Goal: Task Accomplishment & Management: Manage account settings

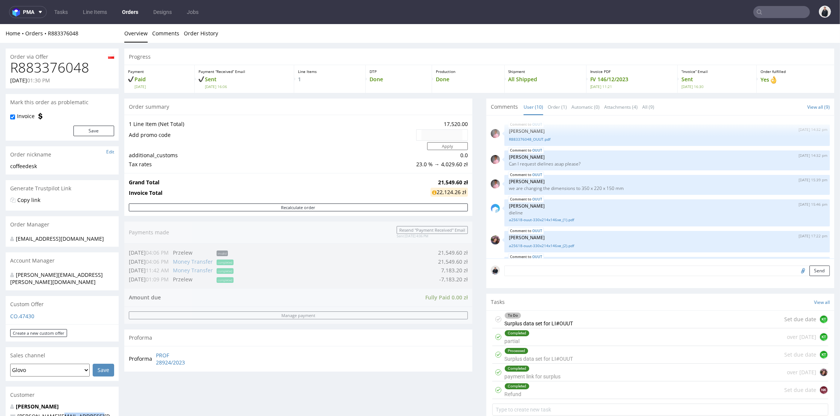
scroll to position [133, 0]
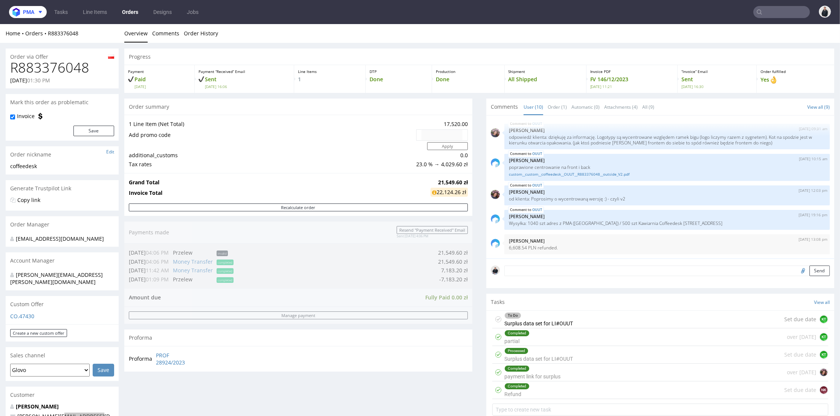
drag, startPoint x: 24, startPoint y: 11, endPoint x: 32, endPoint y: 19, distance: 11.2
click at [25, 12] on span "pma" at bounding box center [28, 11] width 11 height 5
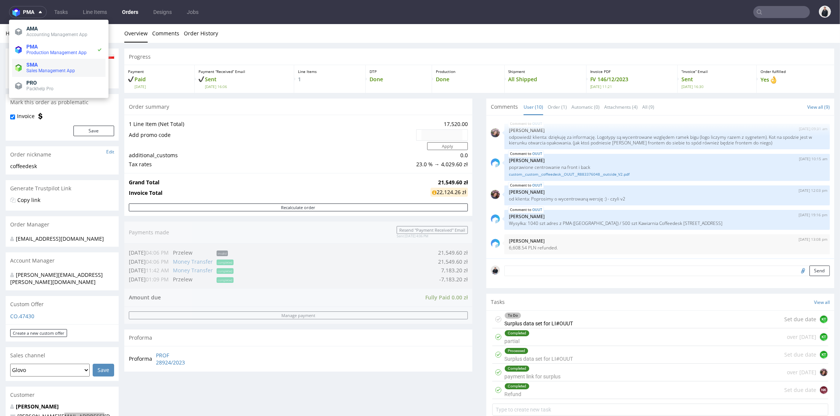
click at [57, 66] on span "SMA" at bounding box center [64, 65] width 76 height 6
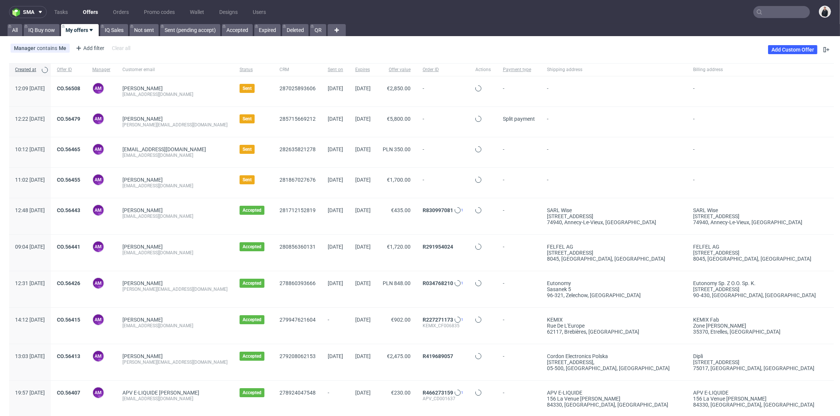
click at [89, 14] on link "Offers" at bounding box center [90, 12] width 24 height 12
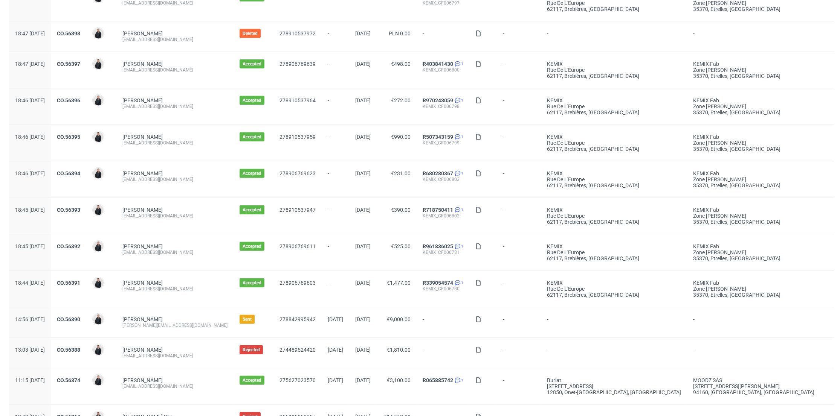
scroll to position [730, 0]
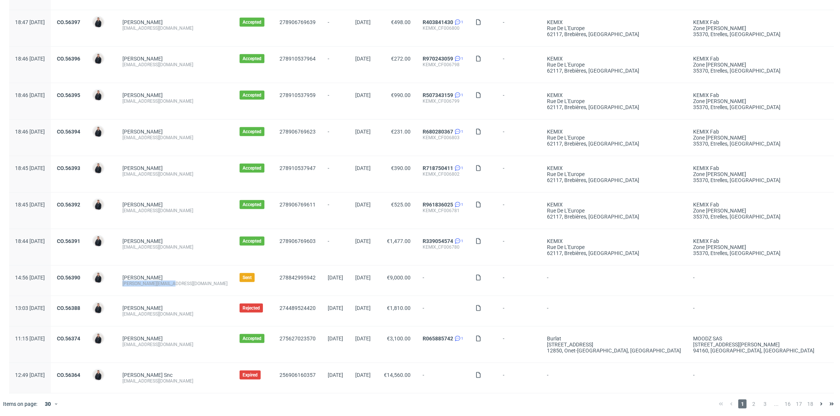
drag, startPoint x: 208, startPoint y: 284, endPoint x: 141, endPoint y: 285, distance: 67.0
click at [141, 285] on div "[PERSON_NAME] [PERSON_NAME][EMAIL_ADDRESS][DOMAIN_NAME]" at bounding box center [174, 281] width 117 height 30
copy div "[PERSON_NAME][EMAIL_ADDRESS][DOMAIN_NAME]"
click at [749, 400] on span "2" at bounding box center [753, 404] width 8 height 9
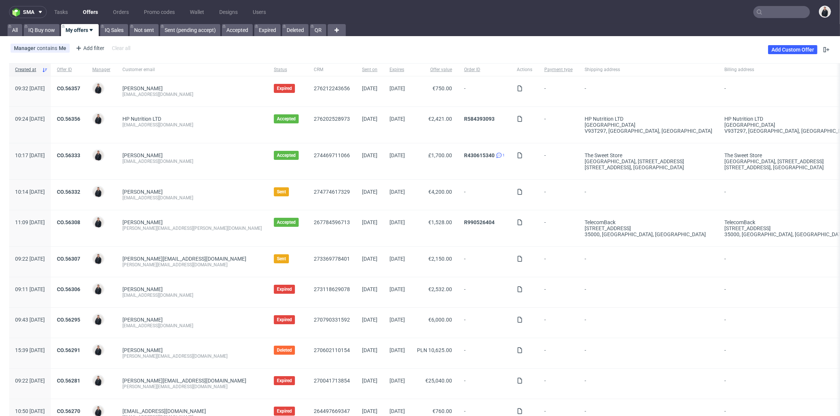
click at [227, 266] on div "[PERSON_NAME][EMAIL_ADDRESS][DOMAIN_NAME]" at bounding box center [191, 265] width 139 height 6
click at [585, 308] on div "-" at bounding box center [648, 323] width 140 height 30
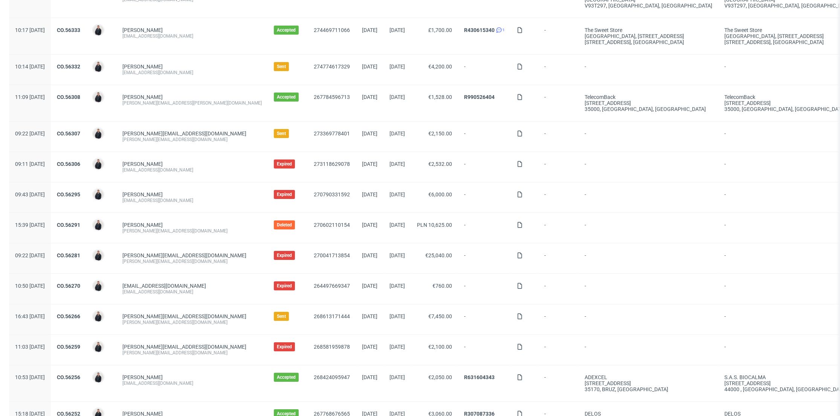
scroll to position [167, 0]
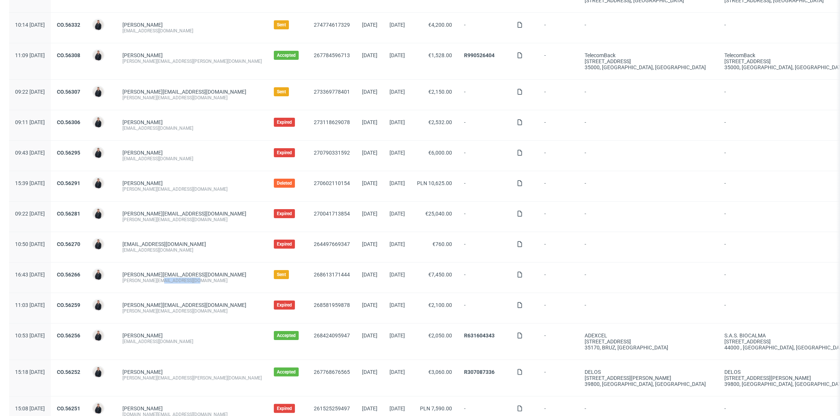
drag, startPoint x: 198, startPoint y: 282, endPoint x: 181, endPoint y: 282, distance: 16.6
click at [181, 282] on div "[PERSON_NAME][EMAIL_ADDRESS][DOMAIN_NAME]" at bounding box center [191, 281] width 139 height 6
copy div "[DOMAIN_NAME]"
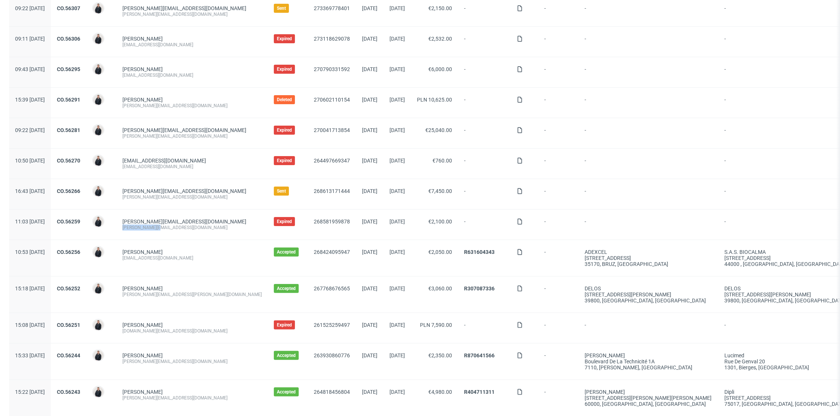
drag, startPoint x: 182, startPoint y: 230, endPoint x: 153, endPoint y: 217, distance: 31.5
click at [145, 230] on div "[PERSON_NAME][EMAIL_ADDRESS][DOMAIN_NAME] [PERSON_NAME][EMAIL_ADDRESS][DOMAIN_N…" at bounding box center [191, 225] width 151 height 30
copy div "[PERSON_NAME][EMAIL_ADDRESS][DOMAIN_NAME]"
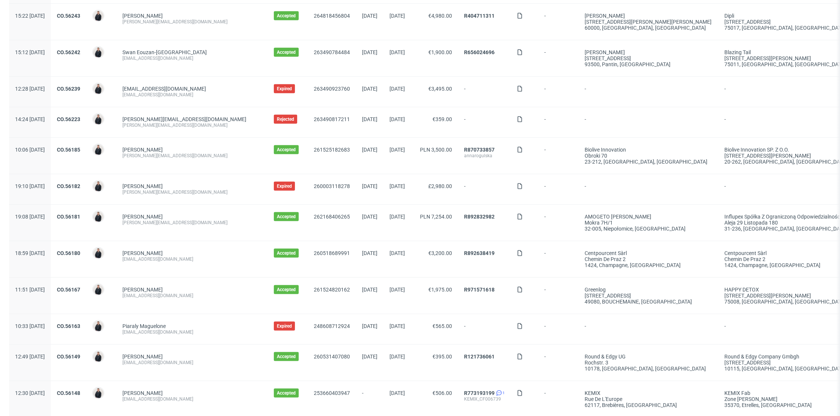
scroll to position [694, 0]
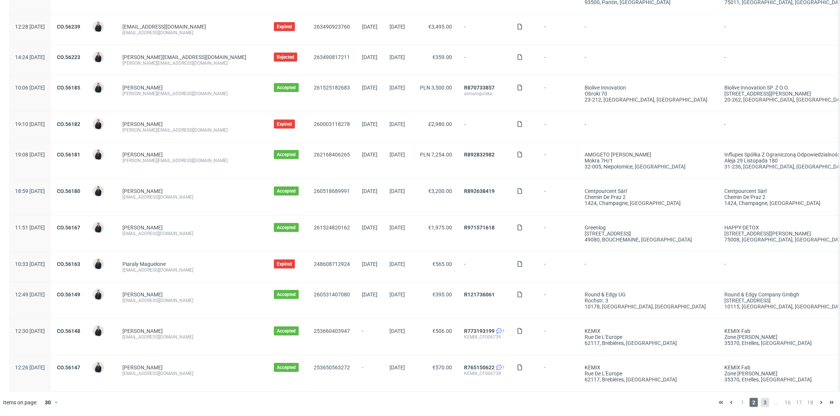
click at [760, 399] on div "1 2 3 ... 16 17 18" at bounding box center [775, 402] width 127 height 21
click at [761, 401] on span "3" at bounding box center [765, 402] width 8 height 9
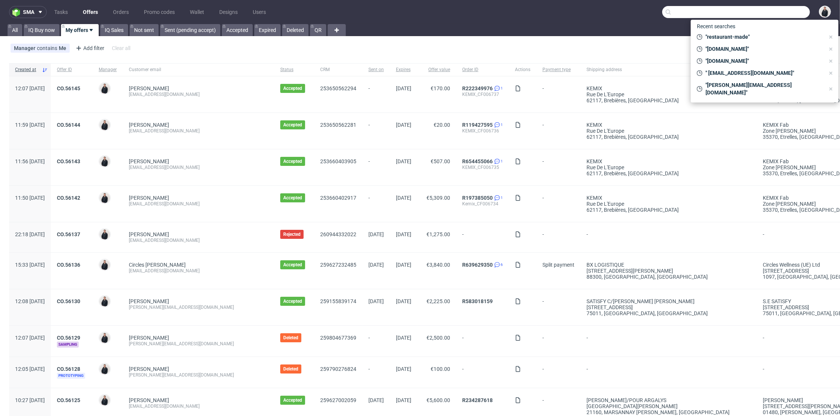
click at [782, 12] on input "text" at bounding box center [736, 12] width 148 height 12
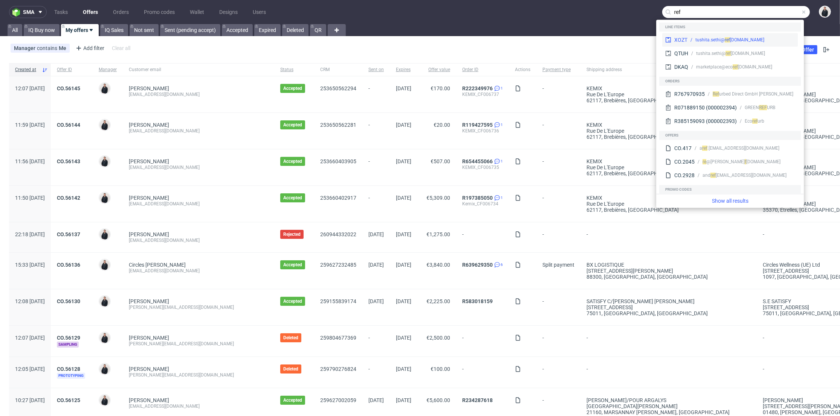
type input "ref"
click at [712, 38] on div "tushita.sethi@ re" at bounding box center [711, 40] width 33 height 7
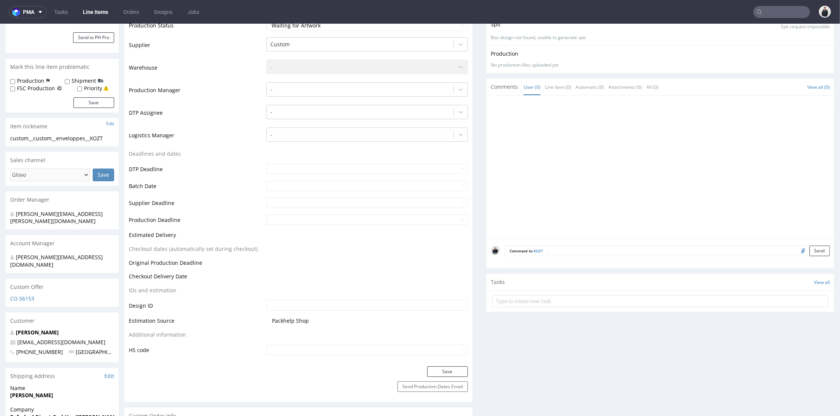
scroll to position [251, 0]
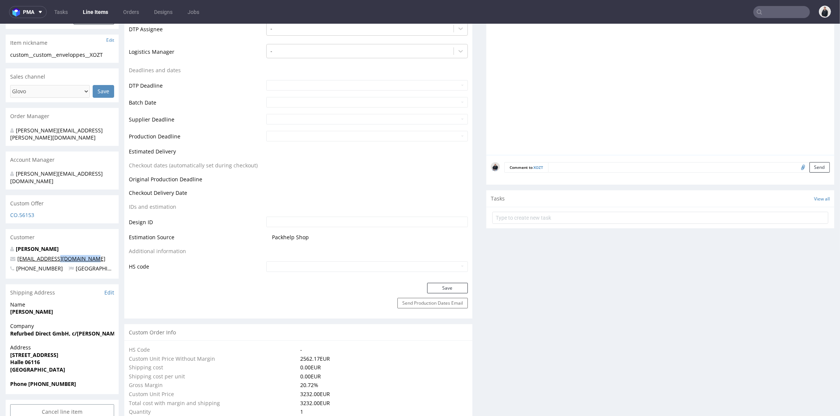
drag, startPoint x: 89, startPoint y: 245, endPoint x: 53, endPoint y: 242, distance: 36.6
click at [53, 255] on p "[EMAIL_ADDRESS][DOMAIN_NAME]" at bounding box center [62, 259] width 104 height 8
copy link "[DOMAIN_NAME]"
click at [763, 11] on input "text" at bounding box center [781, 12] width 56 height 12
paste input "[DOMAIN_NAME]"
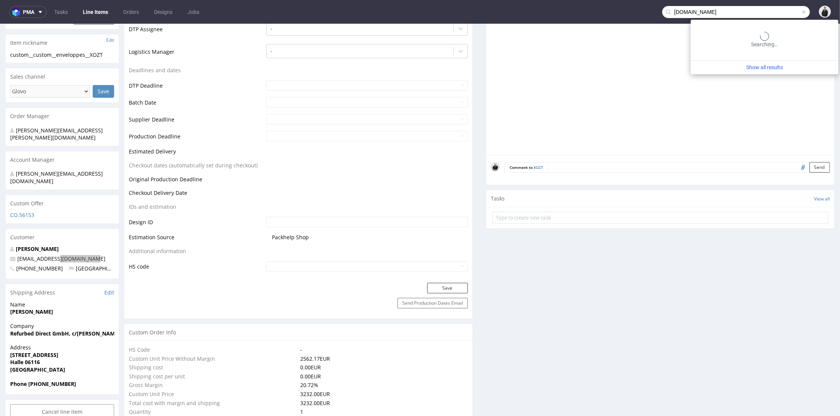
type input "[DOMAIN_NAME]"
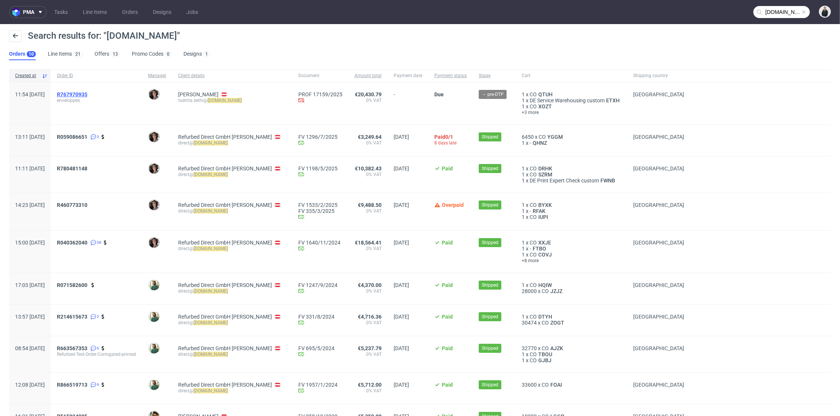
click at [87, 95] on span "R767970935" at bounding box center [72, 94] width 30 height 6
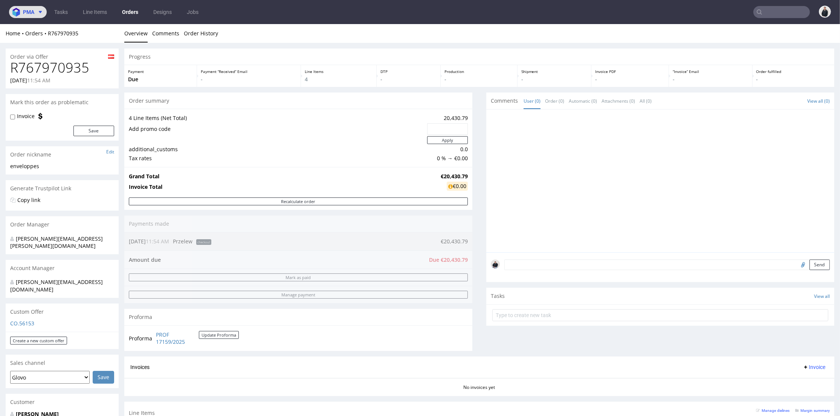
click at [39, 13] on icon at bounding box center [40, 12] width 6 height 6
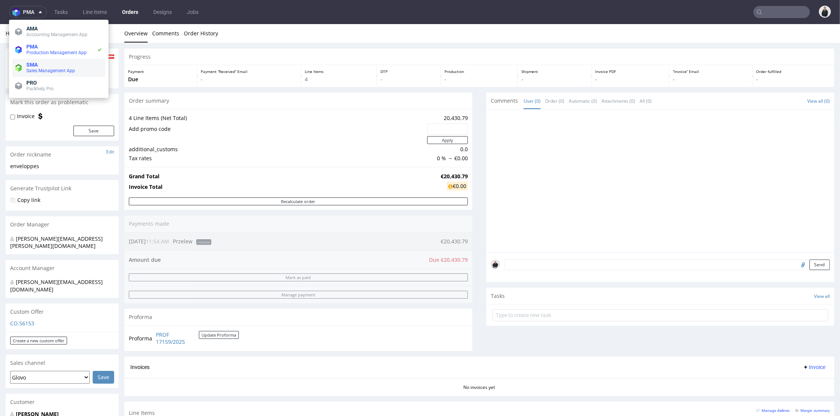
click at [51, 68] on span "Sales Management App" at bounding box center [64, 71] width 76 height 6
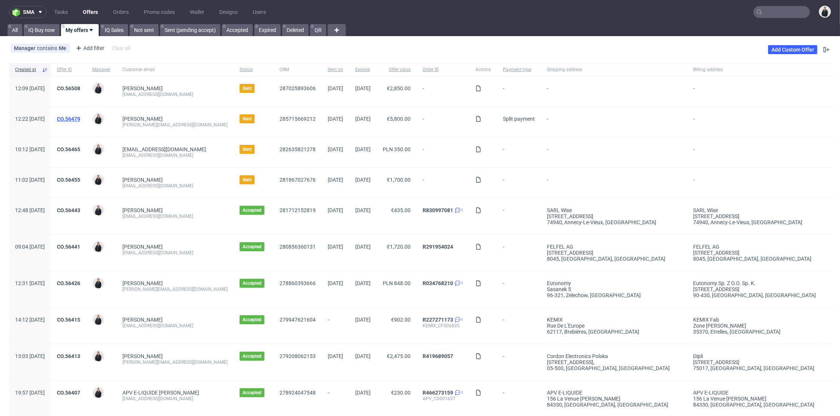
click at [80, 117] on link "CO.56479" at bounding box center [68, 119] width 23 height 6
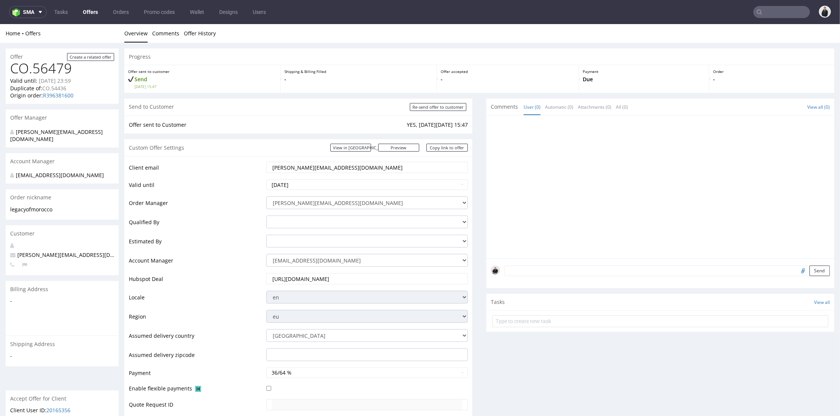
scroll to position [334, 0]
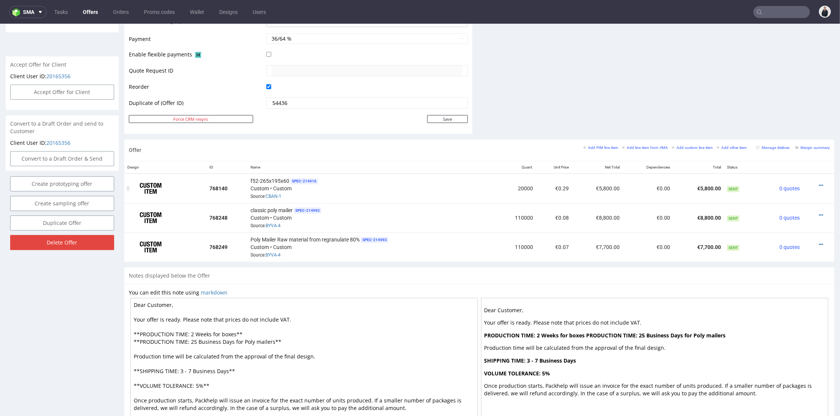
click at [813, 184] on div at bounding box center [815, 186] width 21 height 8
click at [819, 185] on icon at bounding box center [821, 185] width 4 height 5
drag, startPoint x: 682, startPoint y: 102, endPoint x: 797, endPoint y: 130, distance: 118.7
click at [796, 144] on div "Offer Add PIM line item Add line item from VMA Add custom line item Add other i…" at bounding box center [479, 150] width 710 height 21
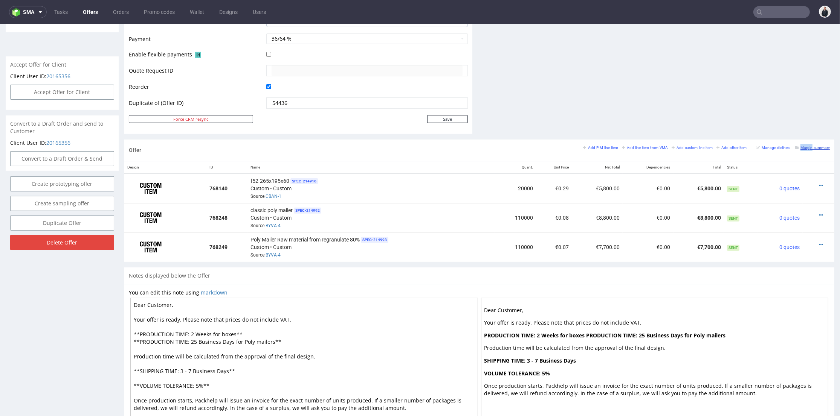
click at [797, 145] on div "Margin summary" at bounding box center [812, 147] width 35 height 7
click at [799, 146] on small "Margin summary" at bounding box center [812, 148] width 35 height 4
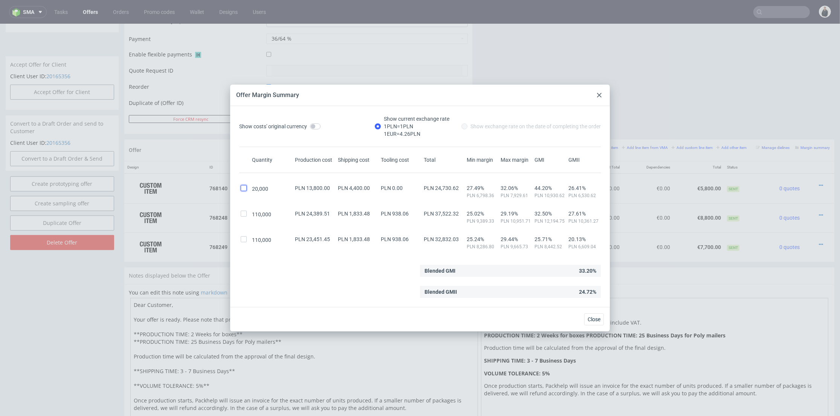
click at [242, 190] on input "checkbox" at bounding box center [244, 188] width 6 height 6
checkbox input "false"
click at [598, 96] on icon at bounding box center [599, 95] width 5 height 5
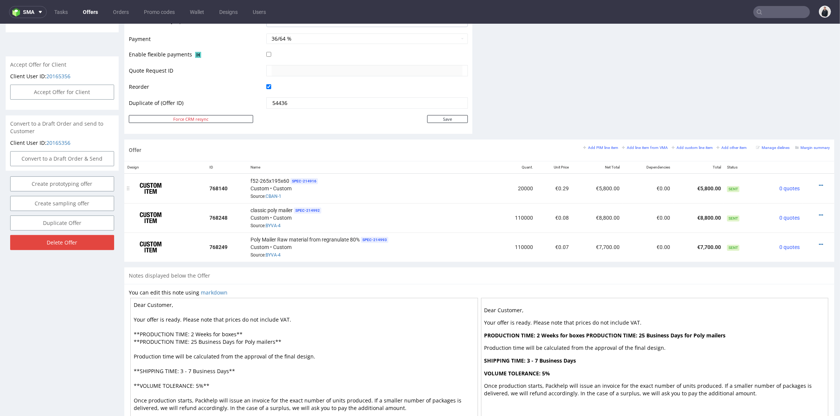
drag, startPoint x: 331, startPoint y: 195, endPoint x: 368, endPoint y: 196, distance: 36.9
click at [323, 196] on div "f52-265x195x60 SPEC- 214916 Custom • Custom Source: CBAN-1" at bounding box center [370, 188] width 241 height 23
drag, startPoint x: 497, startPoint y: 189, endPoint x: 625, endPoint y: 186, distance: 128.1
click at [625, 186] on tr "768140 f52-265x195x60 SPEC- 214916 Custom • Custom Source: CBAN-1 20000 €0.29 €…" at bounding box center [479, 189] width 710 height 30
drag, startPoint x: 625, startPoint y: 186, endPoint x: 620, endPoint y: 187, distance: 5.3
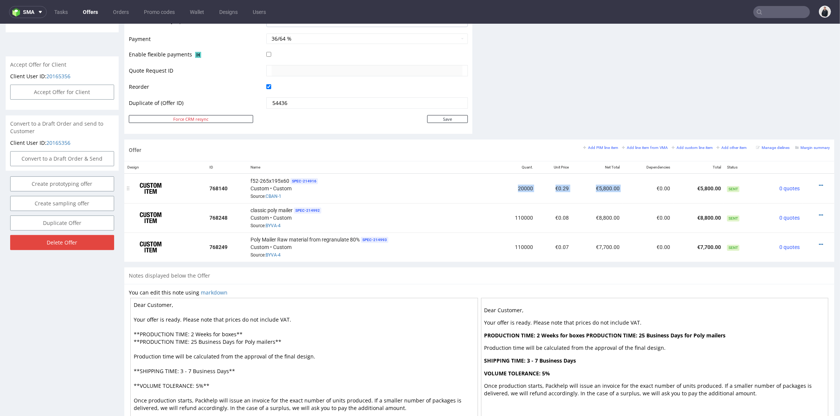
click at [625, 186] on td "€0.00" at bounding box center [647, 189] width 51 height 30
click at [819, 213] on icon at bounding box center [821, 215] width 4 height 5
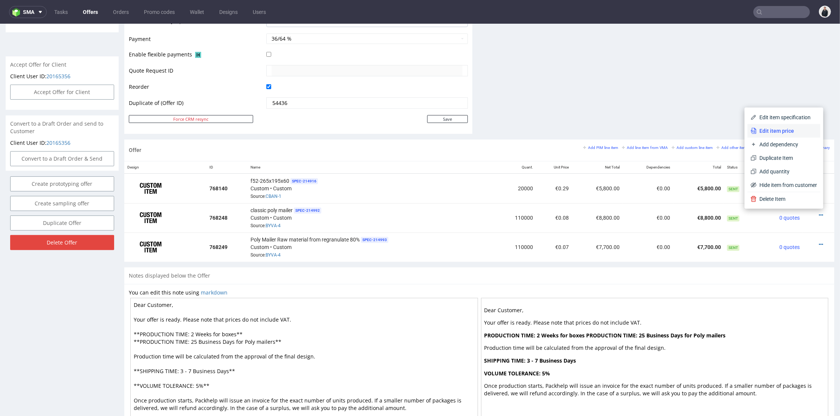
click at [794, 134] on li "Edit item price" at bounding box center [783, 131] width 73 height 14
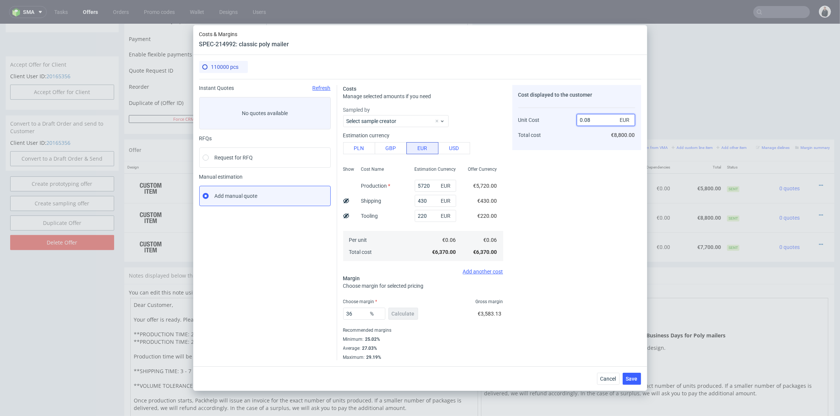
drag, startPoint x: 588, startPoint y: 117, endPoint x: 602, endPoint y: 119, distance: 13.6
click at [595, 118] on input "0.08" at bounding box center [605, 120] width 58 height 12
type input "0.07"
click at [604, 191] on div "Cost displayed to the customer Unit Cost Total cost 0.07 EUR €8,800.00" at bounding box center [576, 223] width 129 height 276
type input "14.285714285714295"
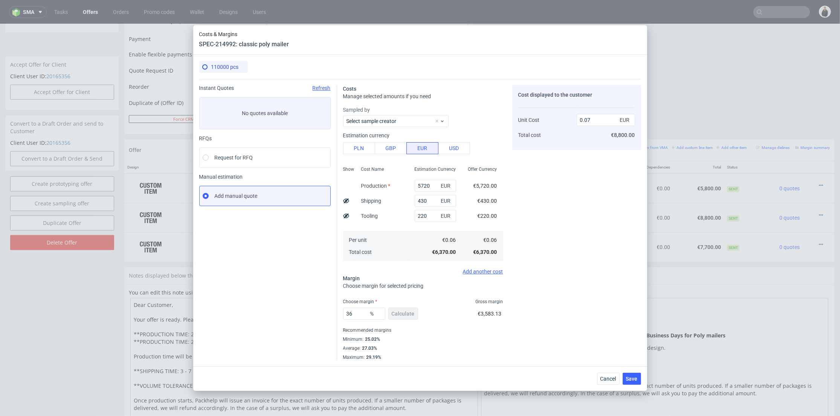
type input "0.06"
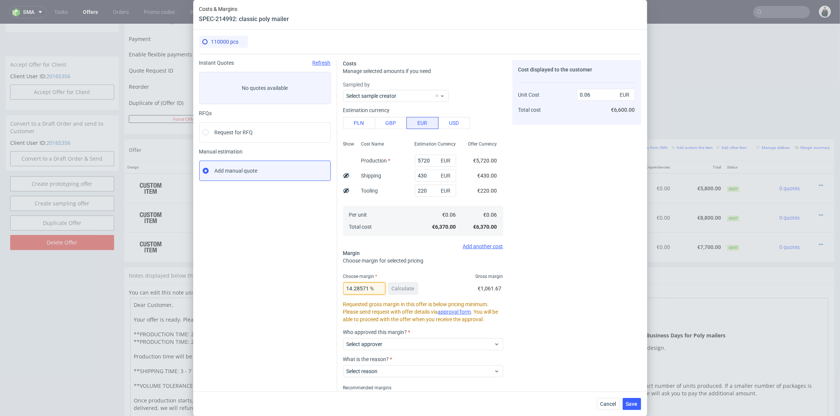
scroll to position [0, 30]
drag, startPoint x: 340, startPoint y: 287, endPoint x: 477, endPoint y: 282, distance: 137.5
click at [477, 282] on div "14.285714285714295 % Calculate €1,061.67" at bounding box center [423, 290] width 160 height 21
click at [595, 93] on input "0.06" at bounding box center [605, 95] width 58 height 12
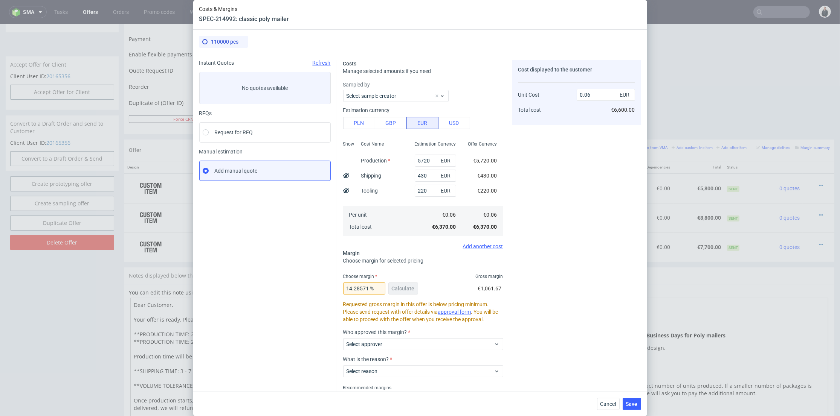
drag, startPoint x: 582, startPoint y: 152, endPoint x: 601, endPoint y: 200, distance: 51.3
click at [583, 152] on div "Cost displayed to the customer Unit Cost Total cost 0.06 EUR €6,600.00" at bounding box center [576, 239] width 129 height 358
click at [611, 402] on span "Cancel" at bounding box center [608, 404] width 16 height 5
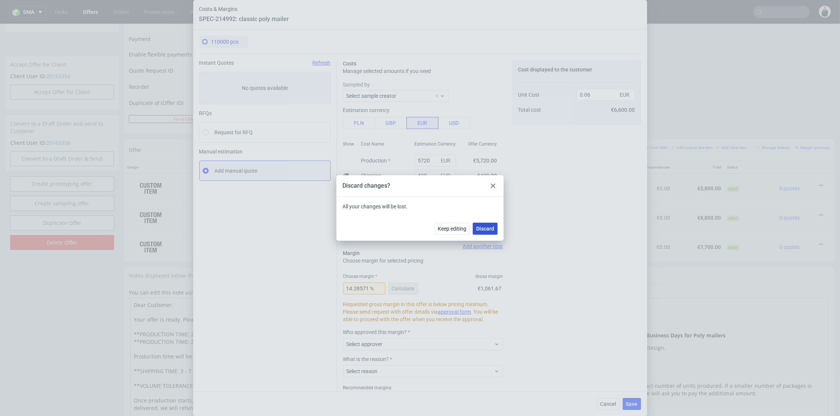
click at [490, 225] on button "Discard" at bounding box center [485, 229] width 25 height 12
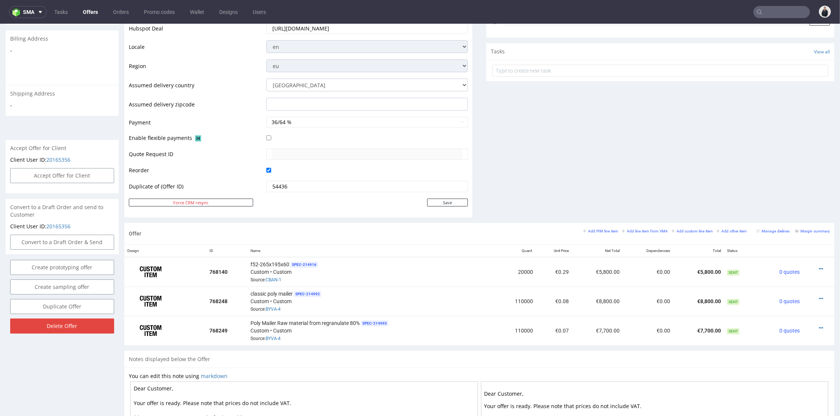
scroll to position [209, 0]
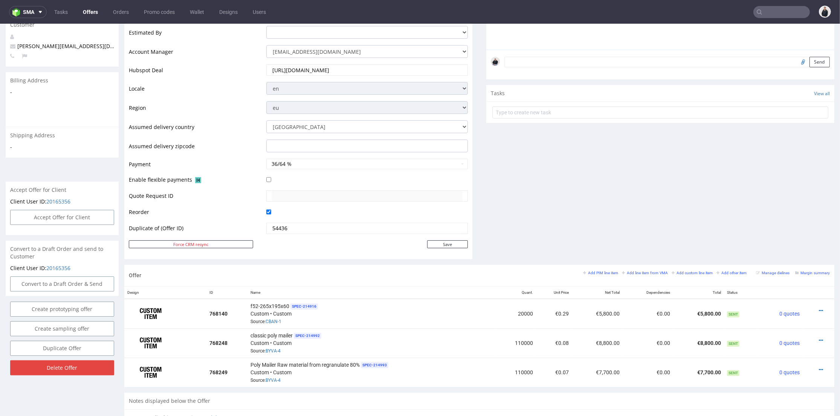
click at [646, 199] on div "Comments User (0) Automatic (0) Attachments (0) All (0) View all (0) Send Tasks…" at bounding box center [660, 77] width 348 height 375
click at [549, 159] on div "Comments User (0) Automatic (0) Attachments (0) All (0) View all (0) Send Tasks…" at bounding box center [660, 77] width 348 height 375
click at [776, 206] on div "Comments User (0) Automatic (0) Attachments (0) All (0) View all (0) Send Tasks…" at bounding box center [660, 77] width 348 height 375
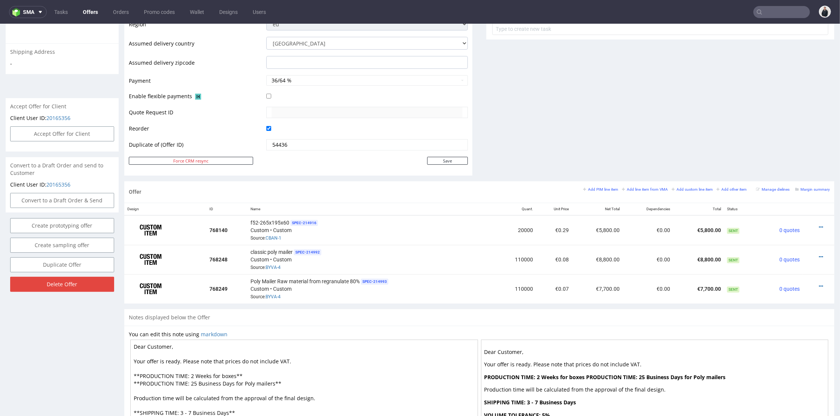
scroll to position [251, 0]
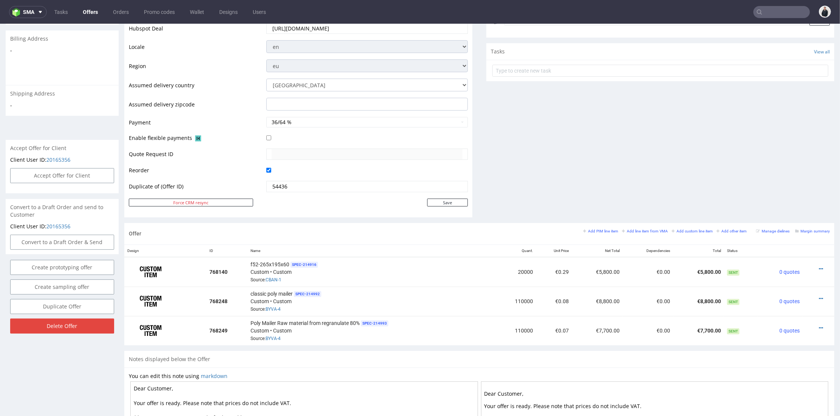
click at [684, 176] on div "Comments User (0) Automatic (0) Attachments (0) All (0) View all (0) Send Tasks…" at bounding box center [660, 35] width 348 height 375
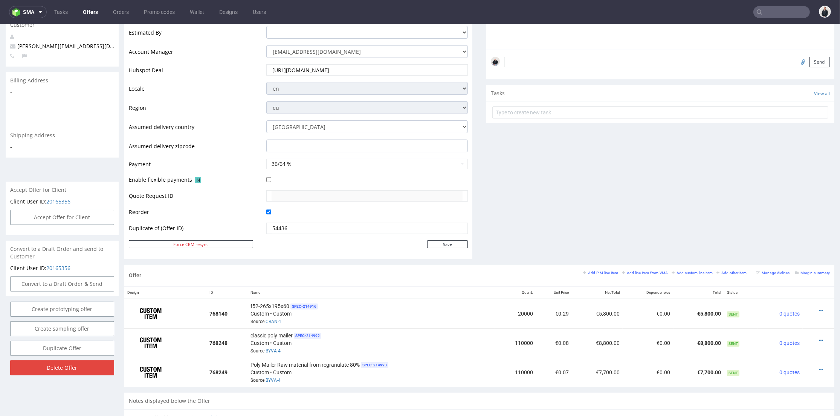
click at [628, 194] on div "Comments User (0) Automatic (0) Attachments (0) All (0) View all (0) Send Tasks…" at bounding box center [660, 77] width 348 height 375
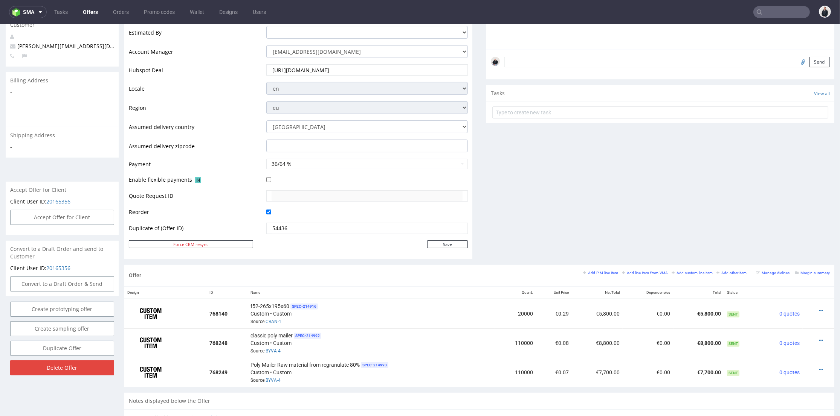
scroll to position [251, 0]
